Goal: Find specific page/section: Find specific page/section

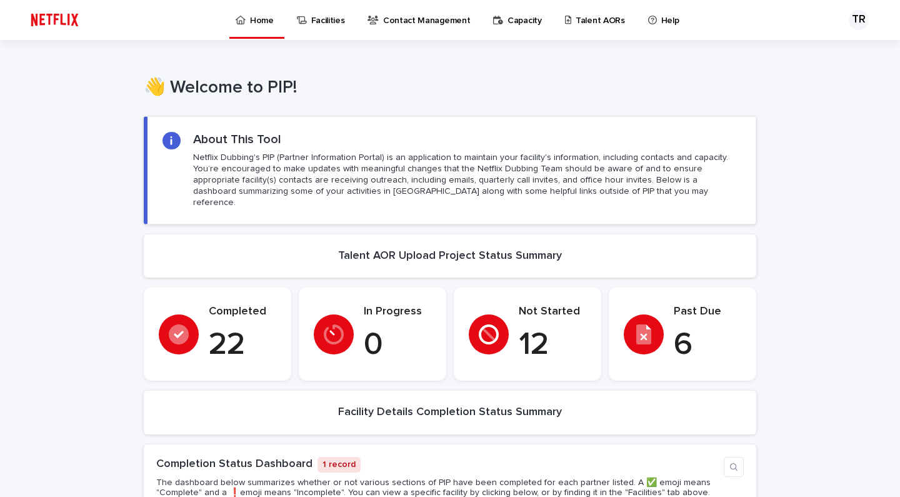
click at [593, 17] on p "Talent AORs" at bounding box center [599, 13] width 49 height 26
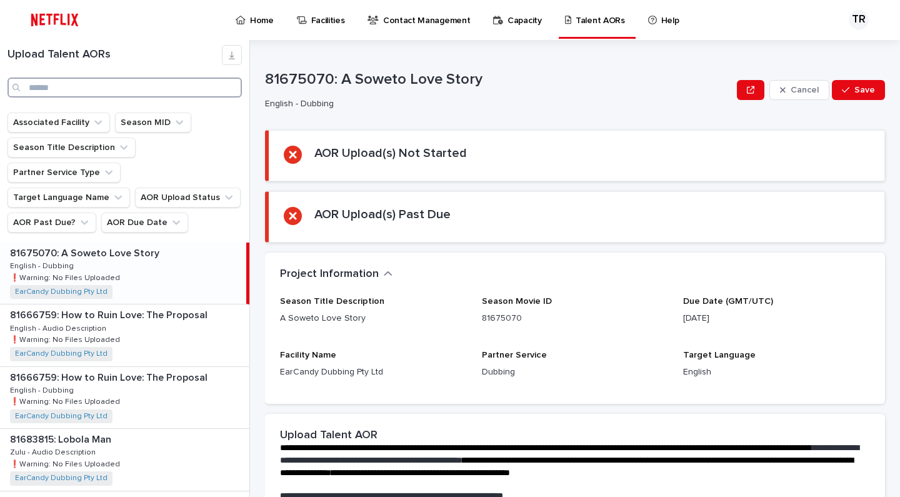
click at [133, 89] on input "Search" at bounding box center [124, 87] width 234 height 20
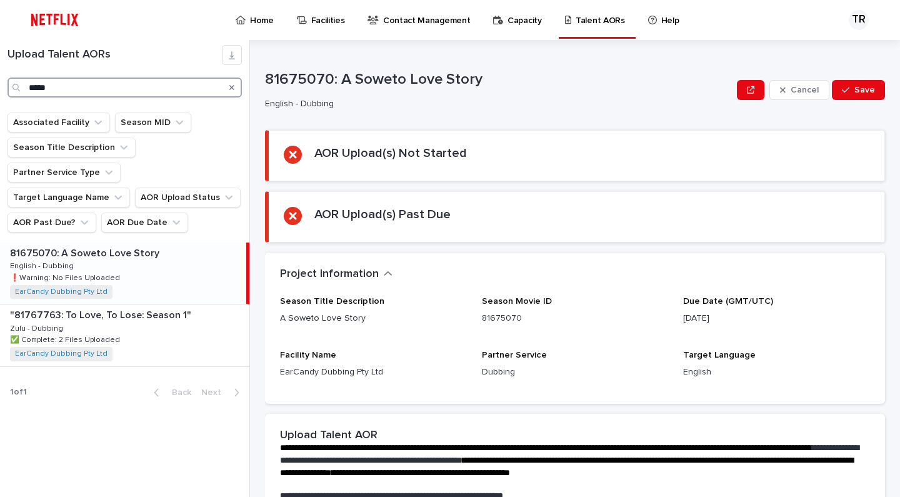
type input "*****"
click at [114, 280] on p "❗️Warning: No Files Uploaded" at bounding box center [66, 276] width 112 height 11
click at [232, 89] on icon "Search" at bounding box center [231, 87] width 5 height 5
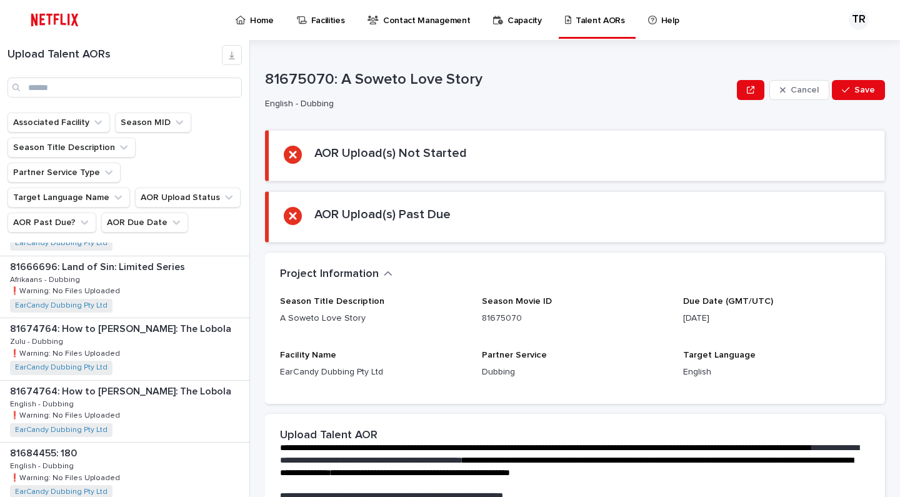
scroll to position [422, 0]
click at [154, 287] on div "81666696: Land of Sin: Limited Series 81666696: Land of Sin: Limited Series Afr…" at bounding box center [124, 286] width 249 height 61
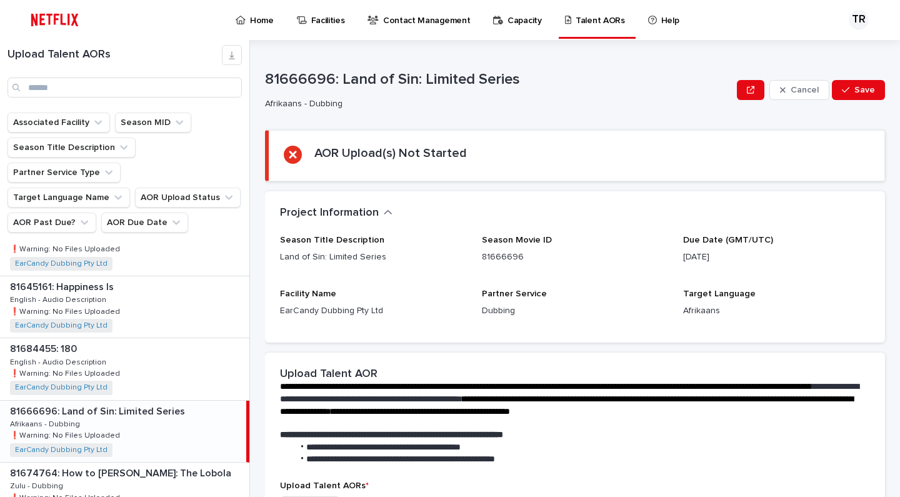
scroll to position [270, 0]
